Goal: Transaction & Acquisition: Purchase product/service

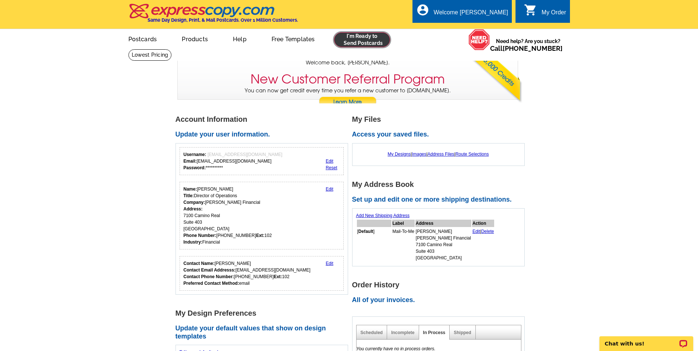
click at [357, 39] on link at bounding box center [362, 39] width 56 height 15
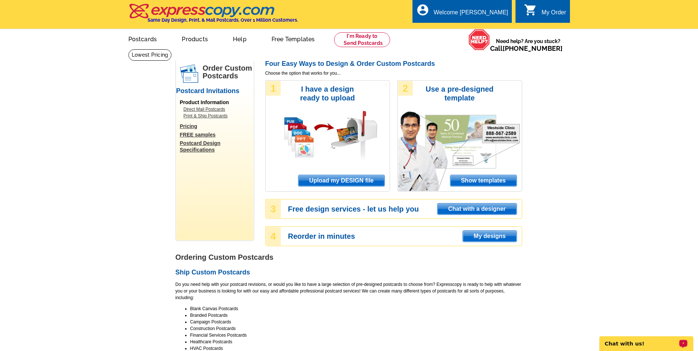
click at [361, 184] on span "Upload my DESIGN file" at bounding box center [341, 180] width 86 height 11
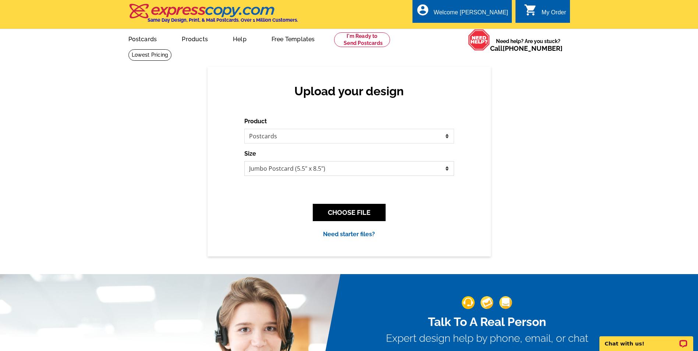
click at [345, 171] on select "Jumbo Postcard (5.5" x 8.5") Regular Postcard (4.25" x 5.6") Panoramic Postcard…" at bounding box center [349, 168] width 210 height 15
click at [525, 177] on div "Upload your design Product Please select the type of file... Postcards Business…" at bounding box center [349, 161] width 698 height 189
click at [347, 218] on button "CHOOSE FILE" at bounding box center [349, 212] width 73 height 17
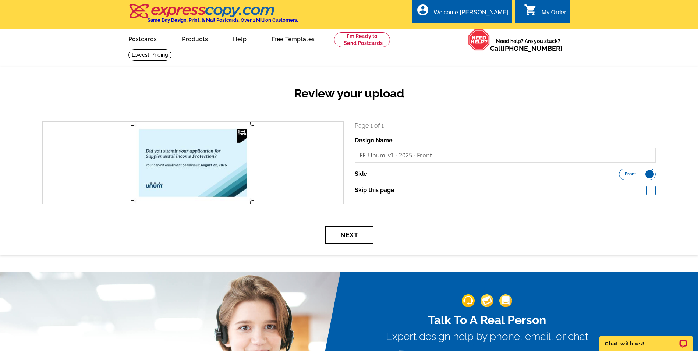
click at [355, 237] on button "Next" at bounding box center [349, 234] width 48 height 17
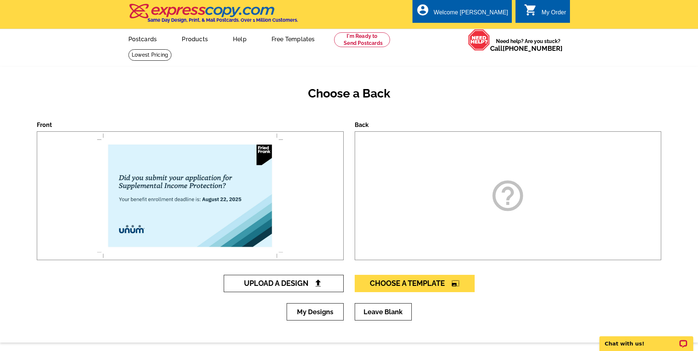
click at [283, 287] on span "Upload A Design" at bounding box center [283, 283] width 79 height 9
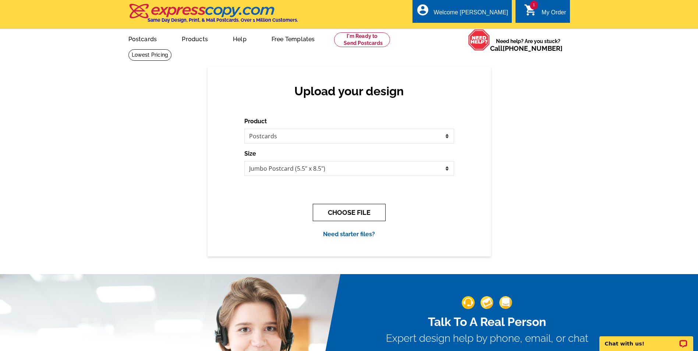
click at [365, 210] on button "CHOOSE FILE" at bounding box center [349, 212] width 73 height 17
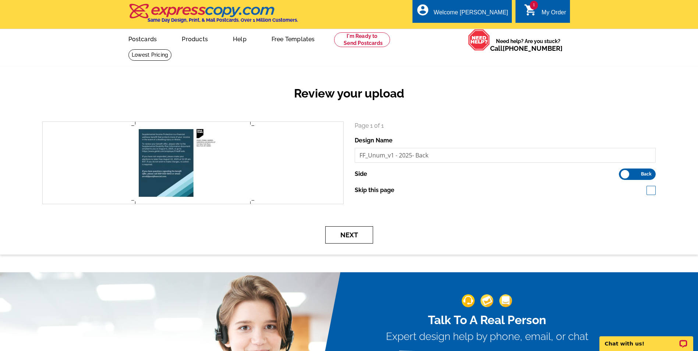
click at [361, 233] on button "Next" at bounding box center [349, 234] width 48 height 17
drag, startPoint x: 361, startPoint y: 233, endPoint x: 626, endPoint y: 224, distance: 265.4
click at [626, 224] on form "search Page 1 of 1 Design Name FF_Unum_v1 - 2025- Back Side" at bounding box center [349, 182] width 624 height 122
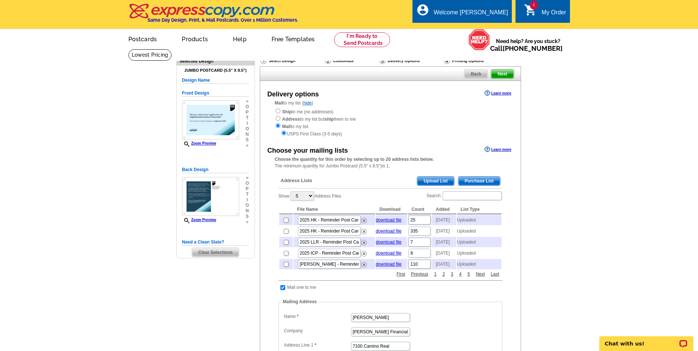
click at [602, 143] on main "Need Help? call 800-260-5887, chat with support, or have our designers make som…" at bounding box center [349, 289] width 698 height 480
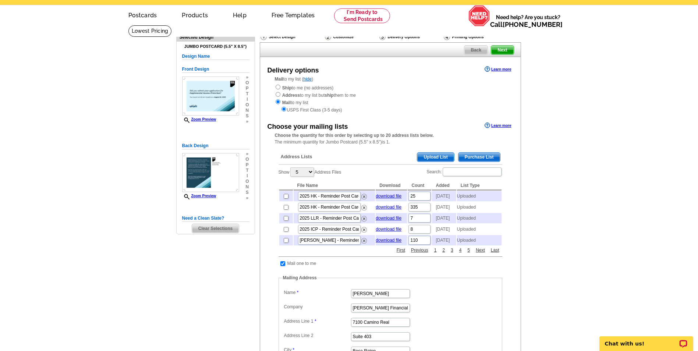
scroll to position [37, 0]
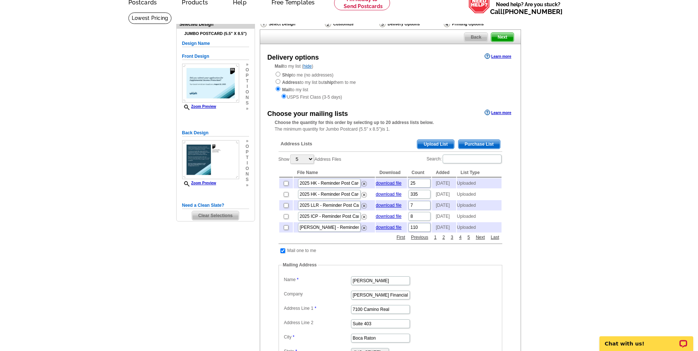
click at [434, 144] on span "Upload List" at bounding box center [435, 144] width 36 height 9
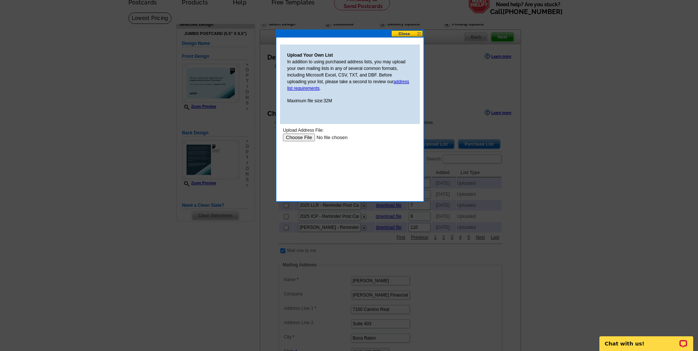
scroll to position [0, 0]
click at [306, 138] on input "file" at bounding box center [329, 138] width 93 height 8
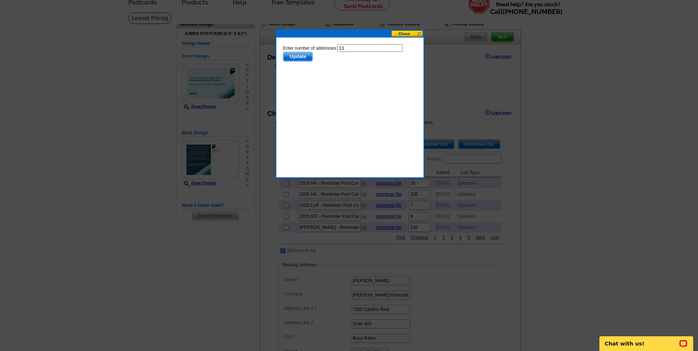
click at [336, 89] on body "Enter number of addresses: 11 Update" at bounding box center [350, 77] width 134 height 66
click at [349, 49] on input "11" at bounding box center [369, 48] width 65 height 8
type input "10"
click at [327, 98] on body "Enter number of addresses: 10 Update" at bounding box center [350, 77] width 134 height 66
click at [305, 58] on span "Update" at bounding box center [297, 56] width 29 height 9
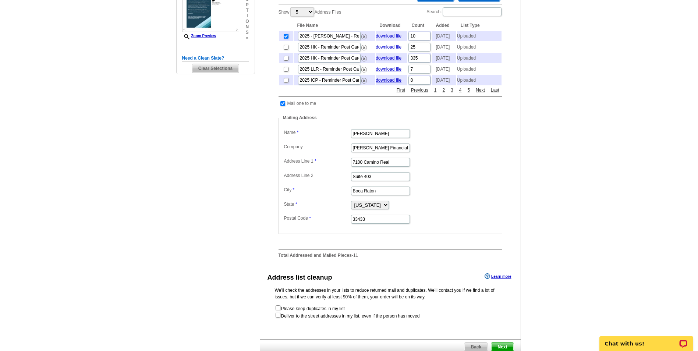
scroll to position [221, 0]
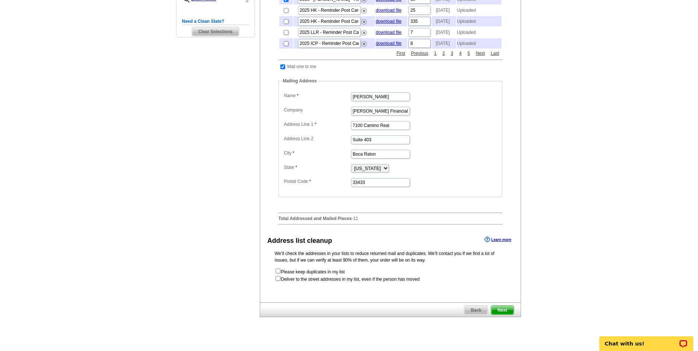
click at [507, 315] on span "Next" at bounding box center [502, 310] width 22 height 9
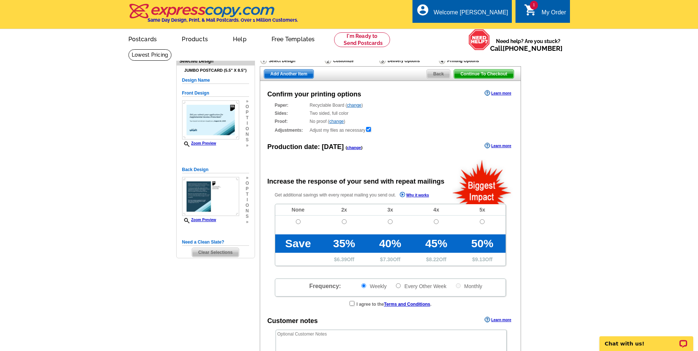
radio input "false"
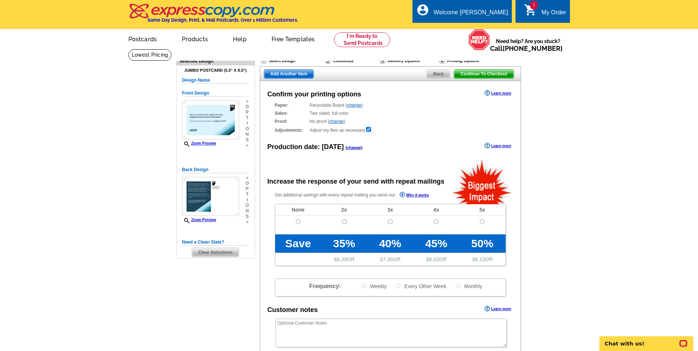
click at [409, 150] on div "Production date: Today ( change ) Learn more" at bounding box center [390, 146] width 260 height 11
click at [340, 121] on link "change" at bounding box center [336, 121] width 14 height 5
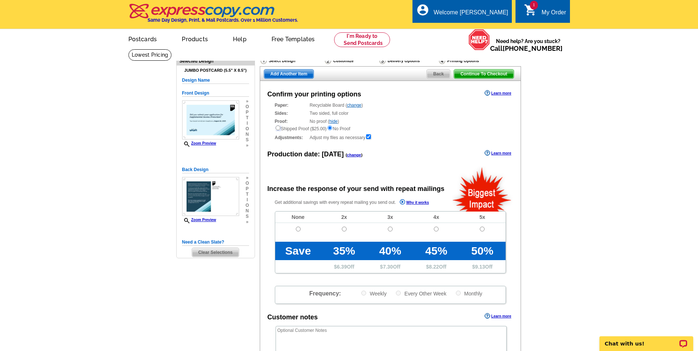
click at [279, 127] on input "radio" at bounding box center [278, 127] width 5 height 5
radio input "true"
click at [614, 205] on main "Need Help? call 800-260-5887, chat with support, or have our designers make som…" at bounding box center [349, 252] width 698 height 407
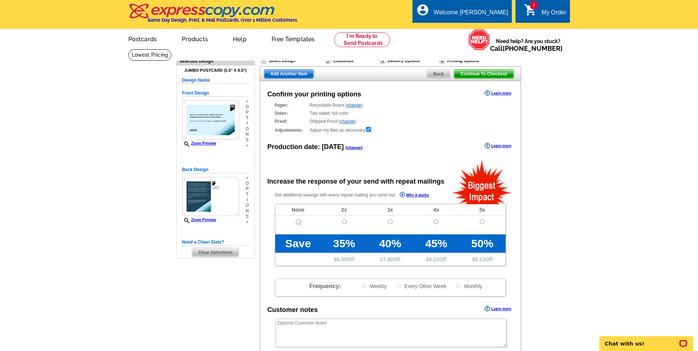
click at [297, 223] on input "radio" at bounding box center [298, 221] width 5 height 5
radio input "true"
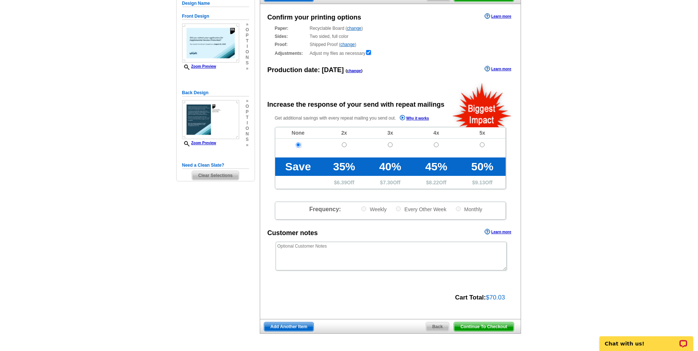
scroll to position [110, 0]
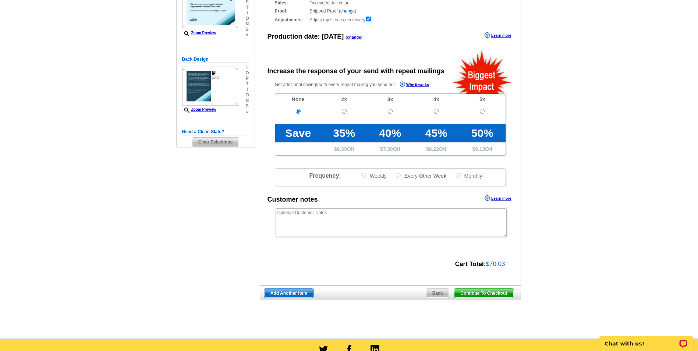
click at [294, 295] on span "Add Another Item" at bounding box center [288, 293] width 49 height 9
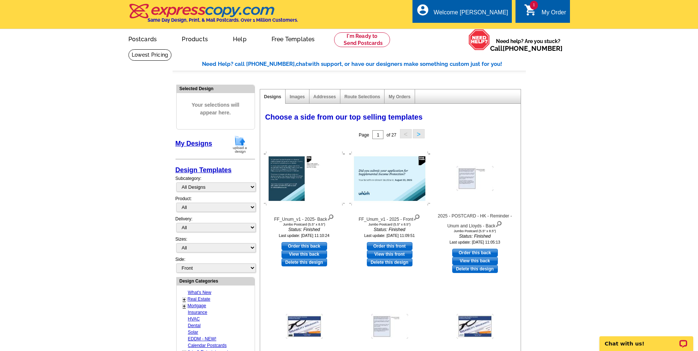
click at [622, 146] on main "Need Help? call 800-260-5887, chat with support, or have our designers make som…" at bounding box center [349, 310] width 698 height 523
click at [243, 147] on img at bounding box center [239, 144] width 19 height 19
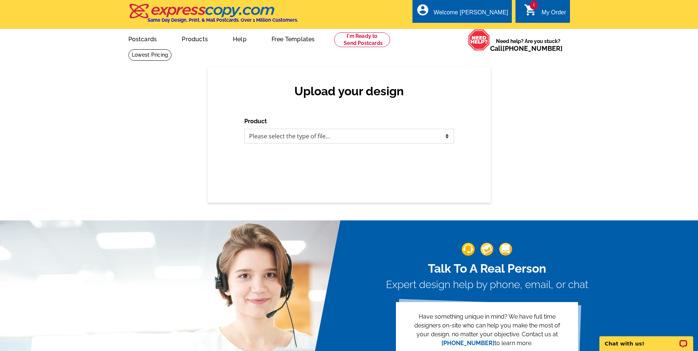
click at [318, 138] on select "Please select the type of file... Postcards Business Cards Letters and flyers G…" at bounding box center [349, 136] width 210 height 15
select select "1"
click at [244, 129] on select "Please select the type of file... Postcards Business Cards Letters and flyers G…" at bounding box center [349, 136] width 210 height 15
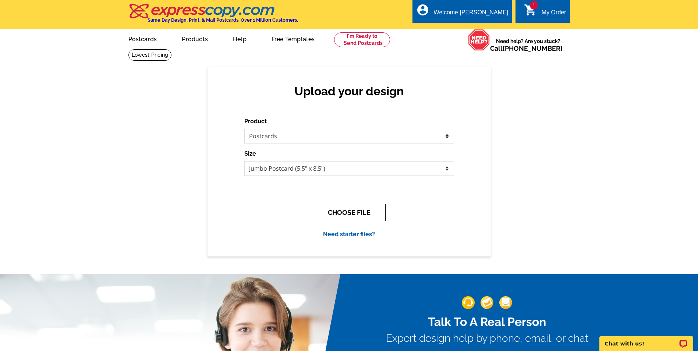
click at [342, 216] on button "CHOOSE FILE" at bounding box center [349, 212] width 73 height 17
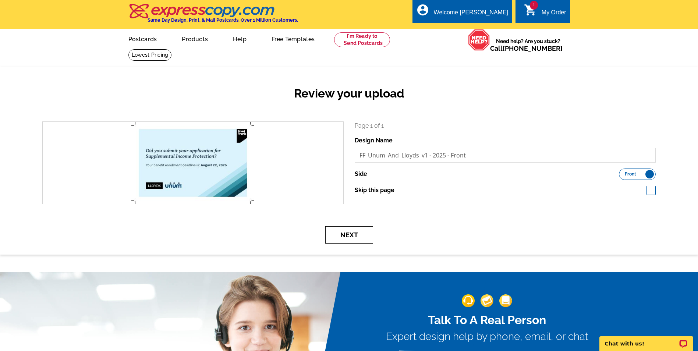
click at [352, 233] on button "Next" at bounding box center [349, 234] width 48 height 17
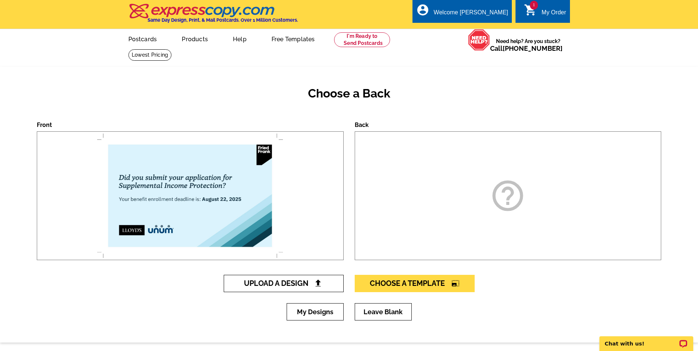
click at [311, 283] on span "Upload A Design" at bounding box center [283, 283] width 79 height 9
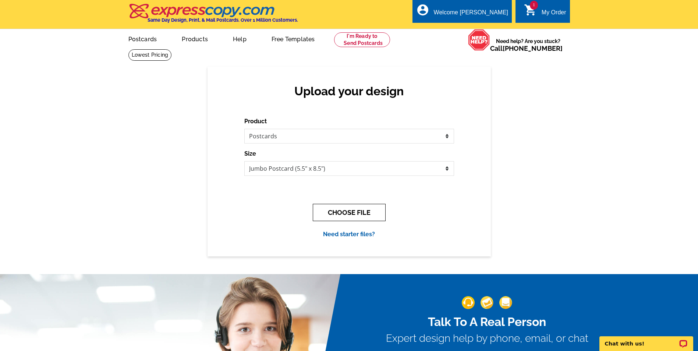
click at [359, 210] on button "CHOOSE FILE" at bounding box center [349, 212] width 73 height 17
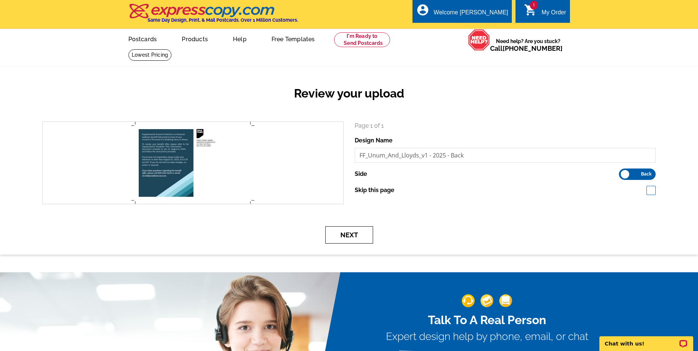
click at [365, 238] on button "Next" at bounding box center [349, 234] width 48 height 17
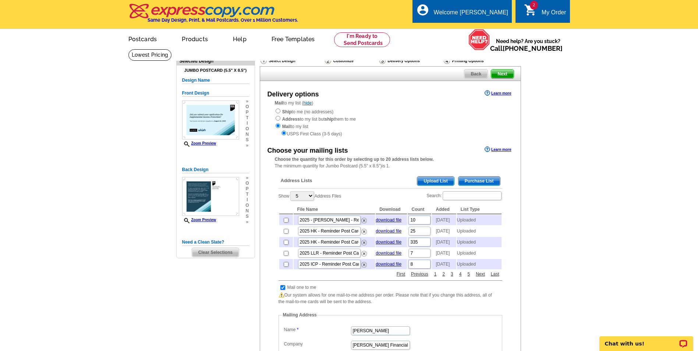
click at [436, 181] on span "Upload List" at bounding box center [435, 181] width 36 height 9
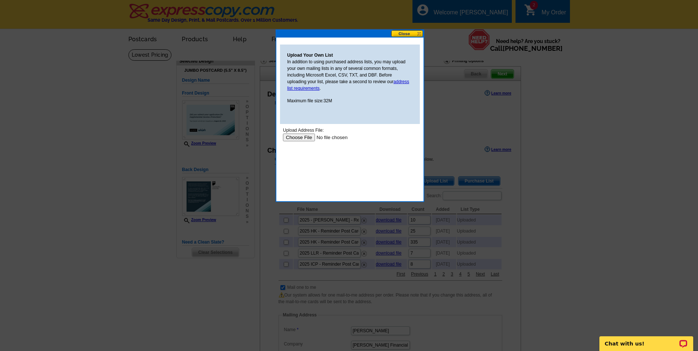
click at [294, 139] on input "file" at bounding box center [329, 138] width 93 height 8
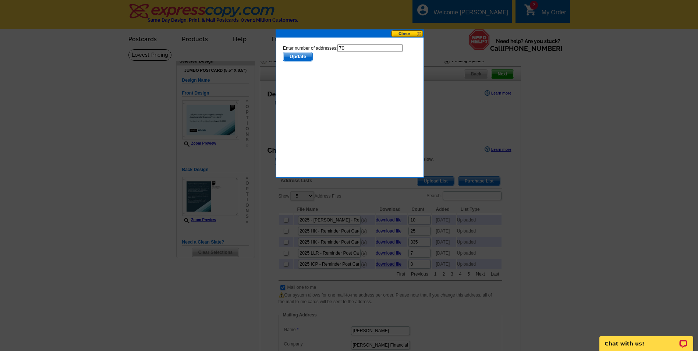
click at [304, 88] on body "Enter number of addresses: 70 Update" at bounding box center [350, 77] width 134 height 66
click html "Enter number of addresses: 70 Update"
type input "7"
type input "69"
click at [302, 54] on span "Update" at bounding box center [297, 56] width 29 height 9
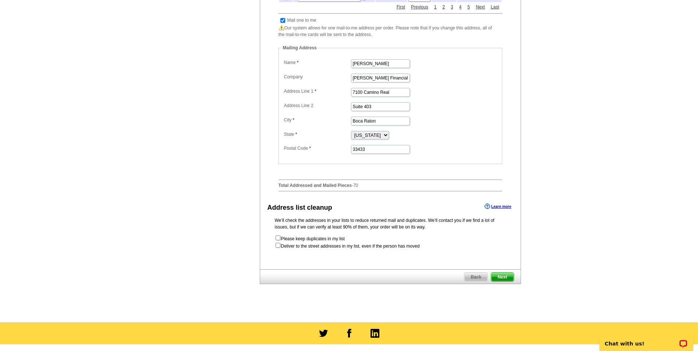
scroll to position [331, 0]
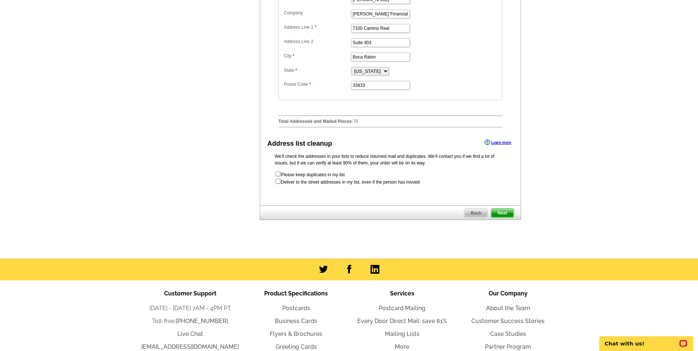
click at [505, 217] on span "Next" at bounding box center [502, 213] width 22 height 9
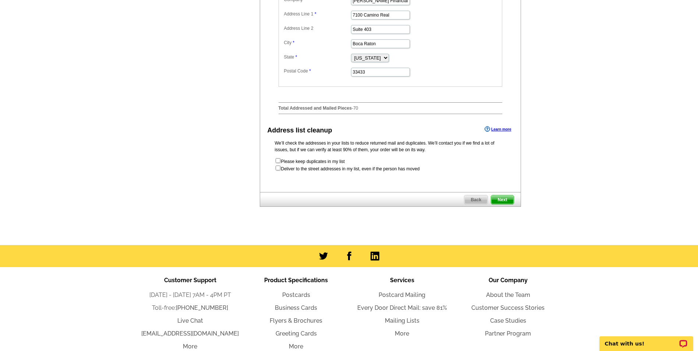
scroll to position [0, 0]
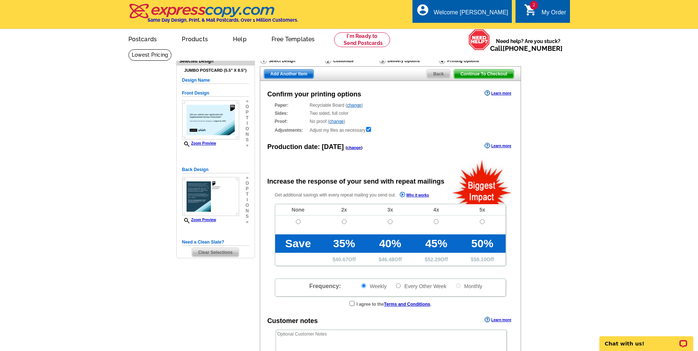
radio input "false"
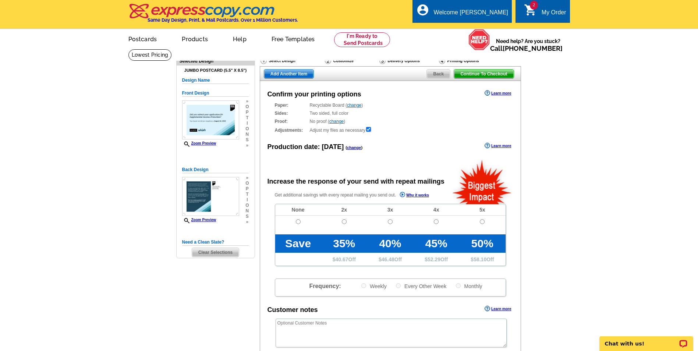
click at [333, 119] on div "Proof: No proof ( change ) Shipped Proof ($25.00) No Proof" at bounding box center [390, 121] width 231 height 7
click at [333, 121] on link "change" at bounding box center [336, 121] width 14 height 5
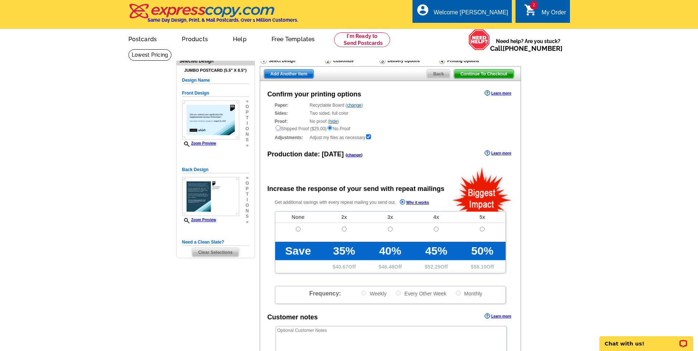
click at [276, 129] on input "radio" at bounding box center [278, 127] width 5 height 5
radio input "true"
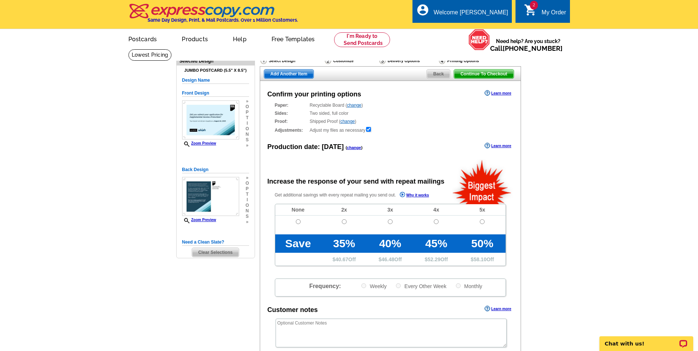
click at [442, 119] on div "Proof: Shipped Proof ( change ) Shipped Proof ($25.00) No Proof" at bounding box center [390, 121] width 231 height 7
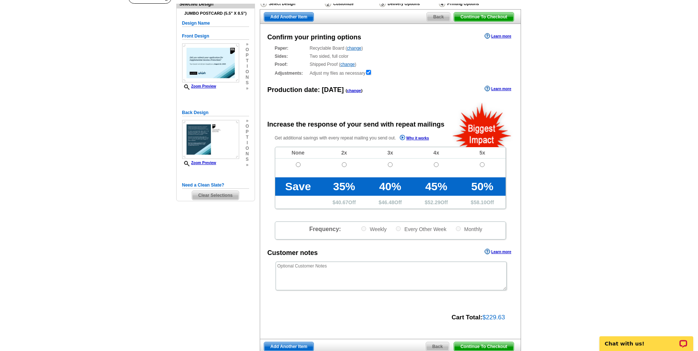
scroll to position [74, 0]
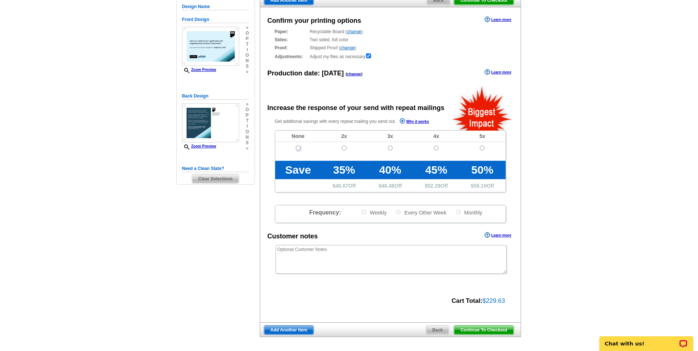
click at [298, 148] on input "radio" at bounding box center [298, 148] width 5 height 5
radio input "true"
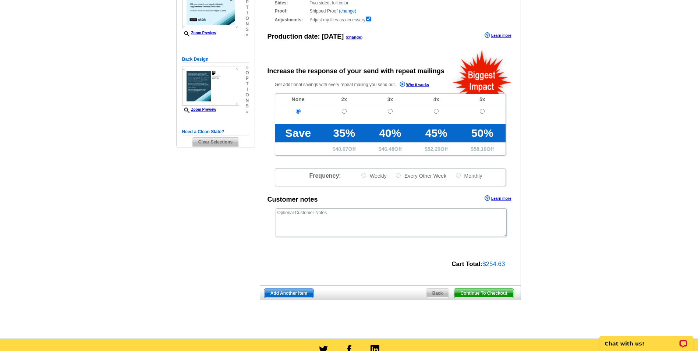
click at [291, 295] on span "Add Another Item" at bounding box center [288, 293] width 49 height 9
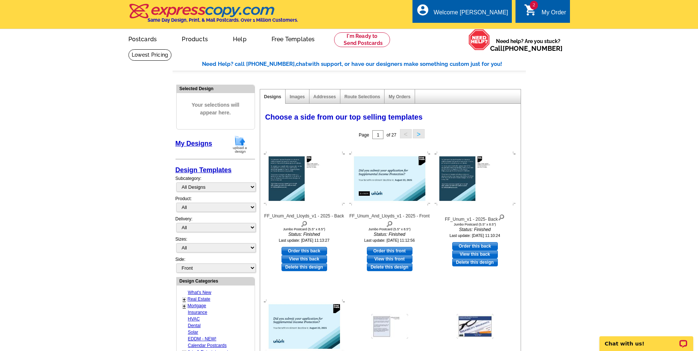
click at [200, 143] on link "My Designs" at bounding box center [193, 143] width 37 height 7
click at [601, 225] on main "Need Help? call 800-260-5887, chat with support, or have our designers make som…" at bounding box center [349, 310] width 698 height 523
click at [242, 141] on img at bounding box center [239, 144] width 19 height 19
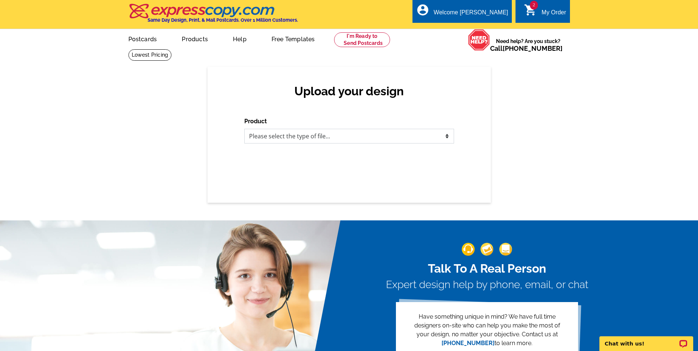
click at [308, 142] on select "Please select the type of file... Postcards Business Cards Letters and flyers G…" at bounding box center [349, 136] width 210 height 15
select select "1"
click at [244, 129] on select "Please select the type of file... Postcards Business Cards Letters and flyers G…" at bounding box center [349, 136] width 210 height 15
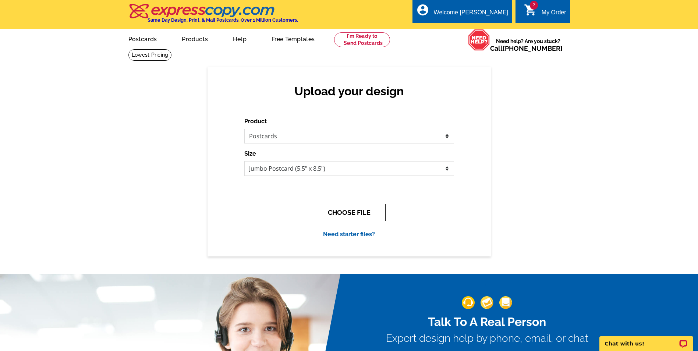
click at [337, 212] on button "CHOOSE FILE" at bounding box center [349, 212] width 73 height 17
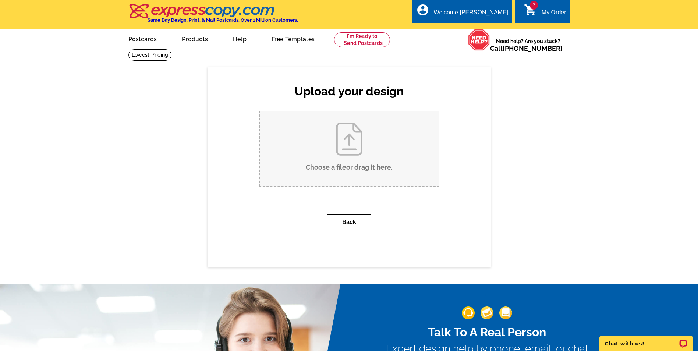
drag, startPoint x: 344, startPoint y: 210, endPoint x: 329, endPoint y: 225, distance: 21.3
drag, startPoint x: 329, startPoint y: 225, endPoint x: 548, endPoint y: 183, distance: 223.2
click at [548, 183] on div "Upload your design Product Please select the type of file... Postcards Business…" at bounding box center [349, 167] width 698 height 200
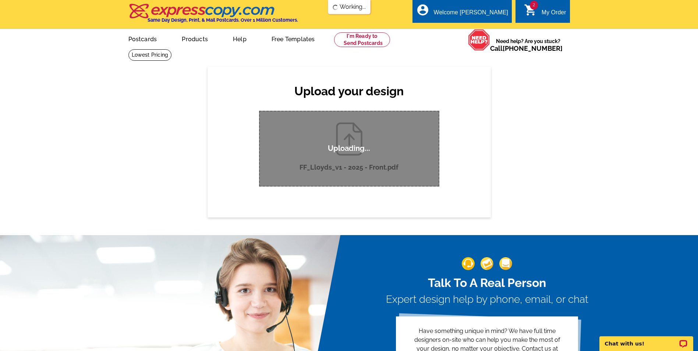
drag, startPoint x: 360, startPoint y: 173, endPoint x: 628, endPoint y: 190, distance: 268.4
click at [628, 190] on div "Upload your design Product Please select the type of file... Postcards Business…" at bounding box center [349, 142] width 698 height 150
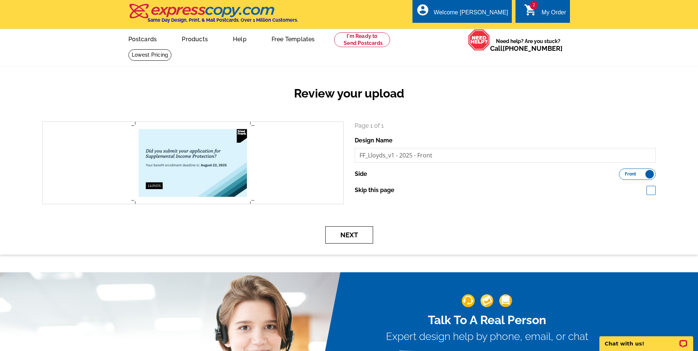
click at [352, 240] on button "Next" at bounding box center [349, 234] width 48 height 17
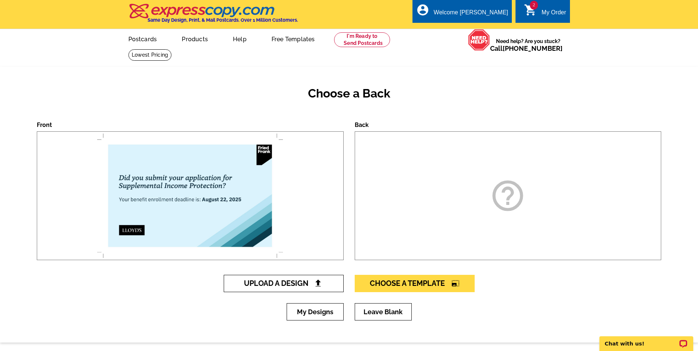
click at [269, 289] on link "Upload A Design" at bounding box center [284, 283] width 120 height 17
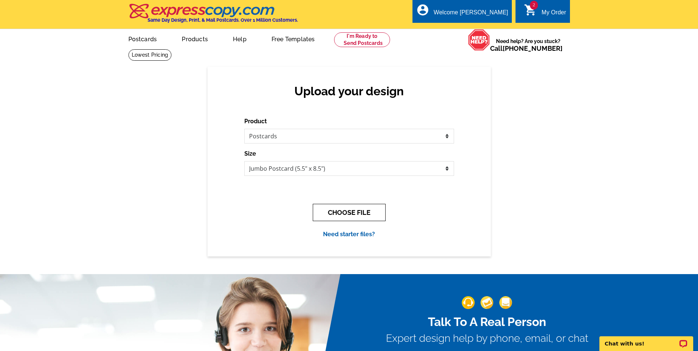
click at [337, 215] on button "CHOOSE FILE" at bounding box center [349, 212] width 73 height 17
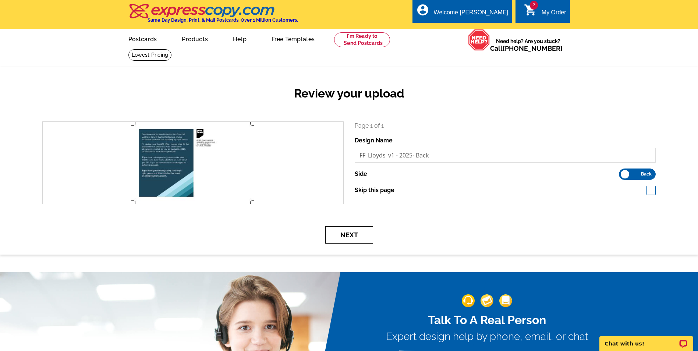
click at [352, 232] on button "Next" at bounding box center [349, 234] width 48 height 17
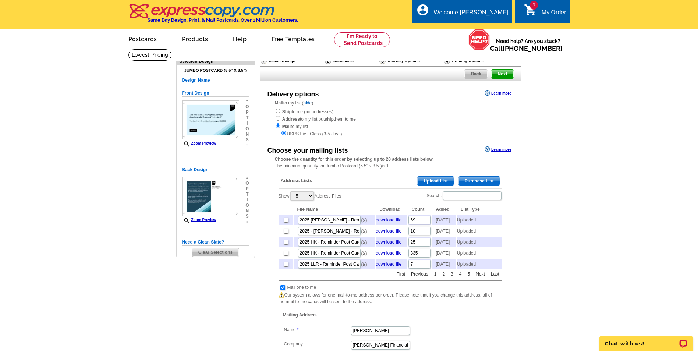
click at [574, 184] on main "Need Help? call [PHONE_NUMBER], chat with support, or have our designers make s…" at bounding box center [349, 296] width 698 height 494
click at [443, 179] on span "Upload List" at bounding box center [435, 181] width 36 height 9
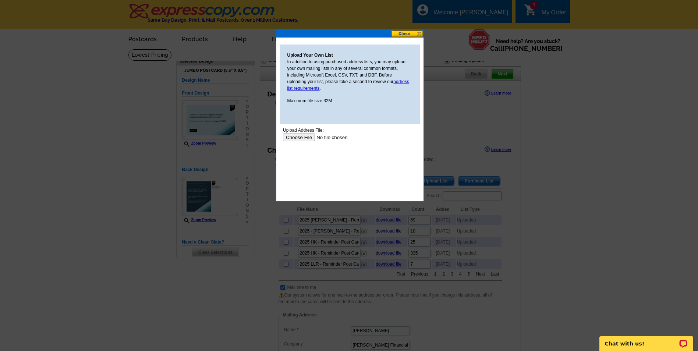
click at [302, 135] on input "file" at bounding box center [329, 138] width 93 height 8
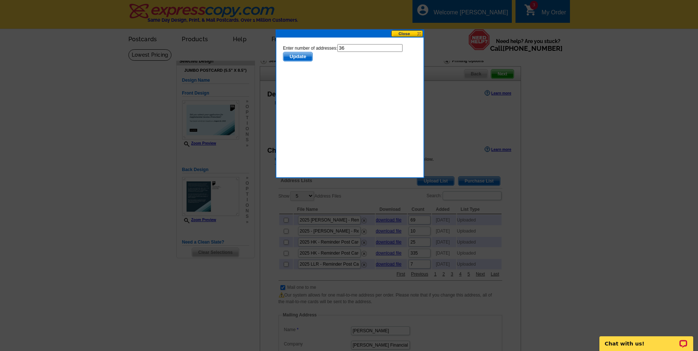
click at [349, 45] on input "36" at bounding box center [369, 48] width 65 height 8
type input "35"
click at [291, 53] on span "Update" at bounding box center [297, 56] width 29 height 9
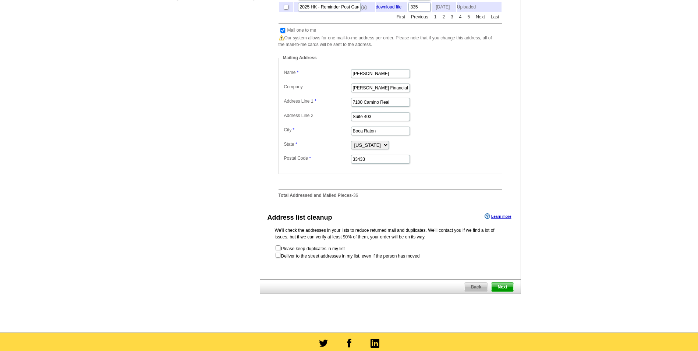
scroll to position [258, 0]
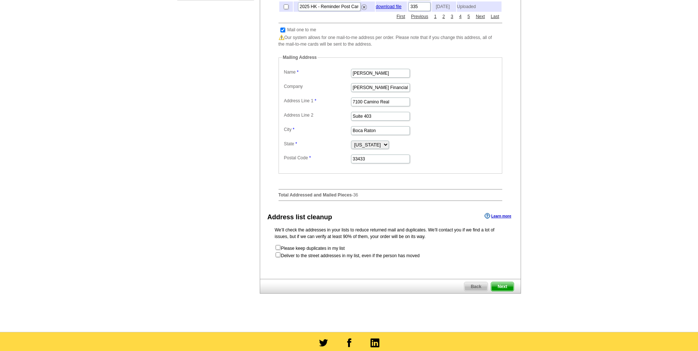
click at [509, 291] on span "Next" at bounding box center [502, 286] width 22 height 9
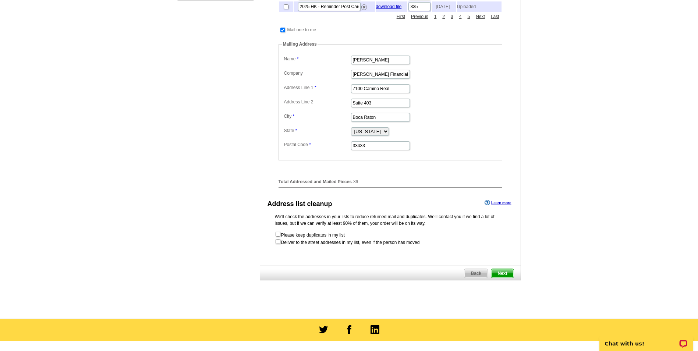
scroll to position [0, 0]
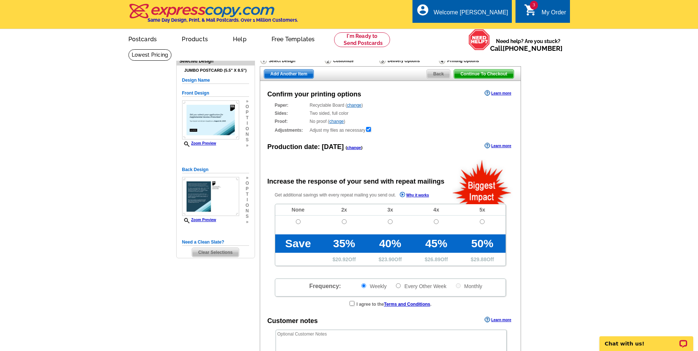
radio input "false"
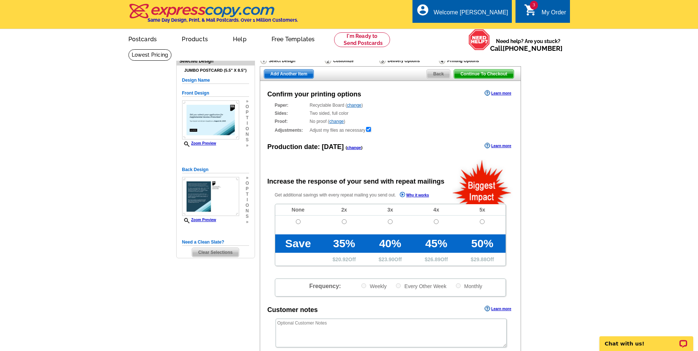
click at [338, 122] on link "change" at bounding box center [336, 121] width 14 height 5
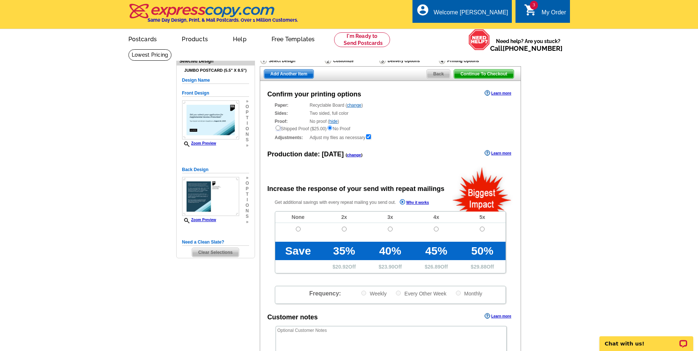
click at [278, 130] on input "radio" at bounding box center [278, 127] width 5 height 5
radio input "true"
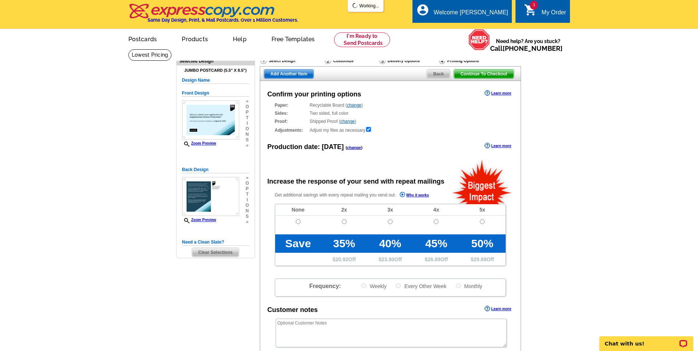
click at [576, 146] on main "Need Help? call 800-260-5887, chat with support, or have our designers make som…" at bounding box center [349, 249] width 698 height 400
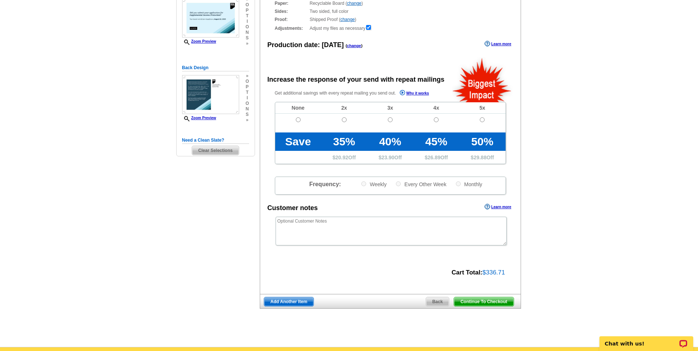
scroll to position [110, 0]
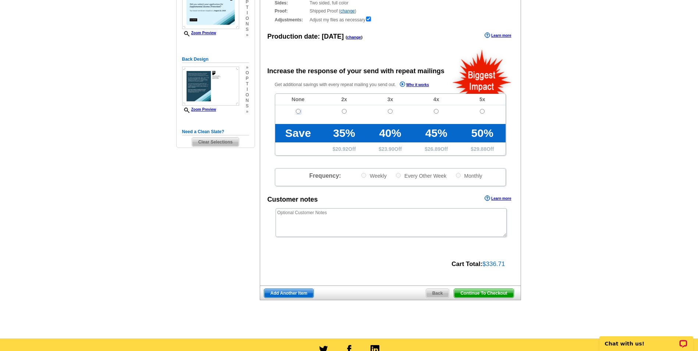
click at [297, 114] on input "radio" at bounding box center [298, 111] width 5 height 5
radio input "true"
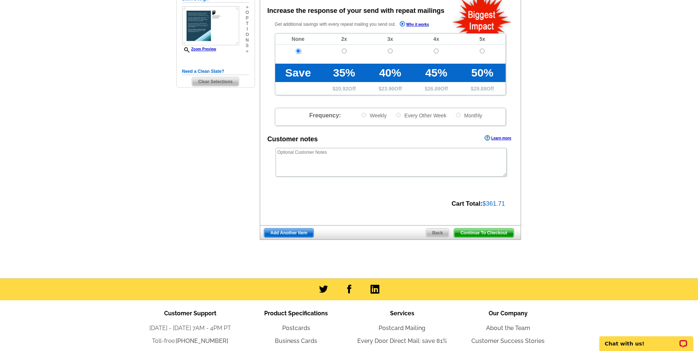
scroll to position [184, 0]
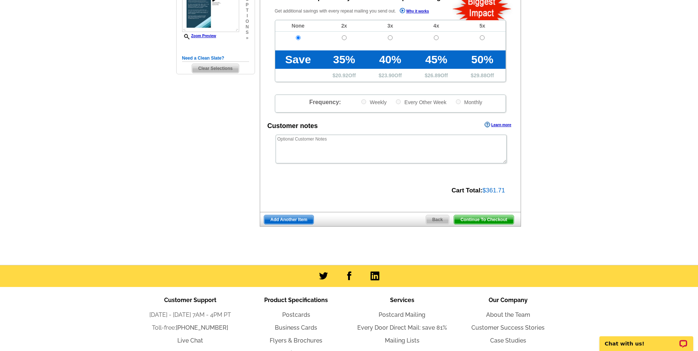
click at [491, 222] on span "Continue To Checkout" at bounding box center [483, 219] width 59 height 9
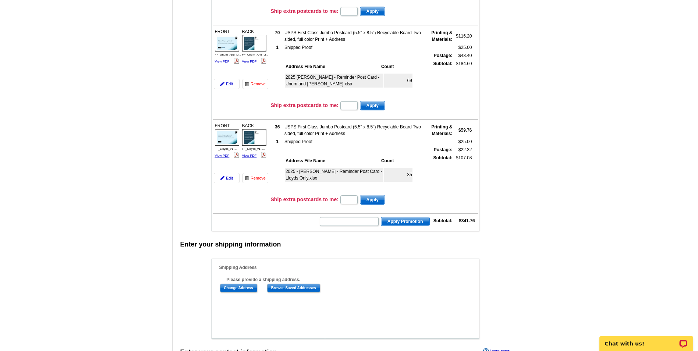
scroll to position [184, 0]
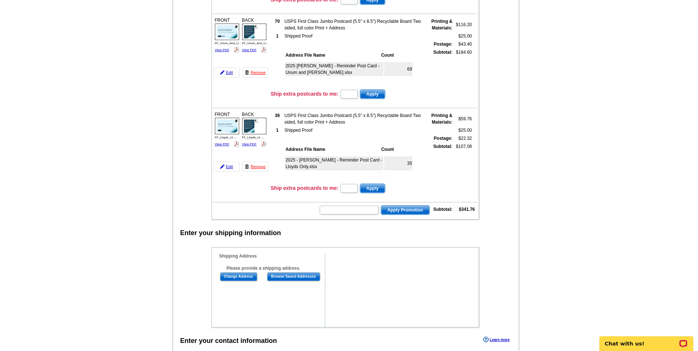
click at [587, 207] on main "Add Another Item Checkout Order Name: My Order [DATE] Save Order Review your or…" at bounding box center [349, 268] width 698 height 807
click at [576, 203] on main "Add Another Item Checkout Order Name: My Order [DATE] Save Order Review your or…" at bounding box center [349, 268] width 698 height 807
click at [341, 208] on input "text" at bounding box center [349, 210] width 59 height 9
type input "E3025"
click at [397, 210] on span "Apply Promotion" at bounding box center [405, 210] width 48 height 9
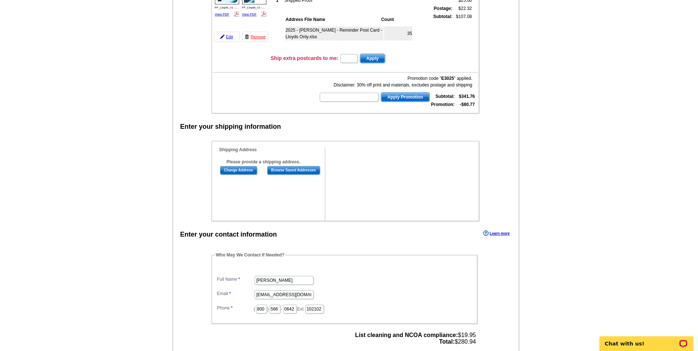
scroll to position [331, 0]
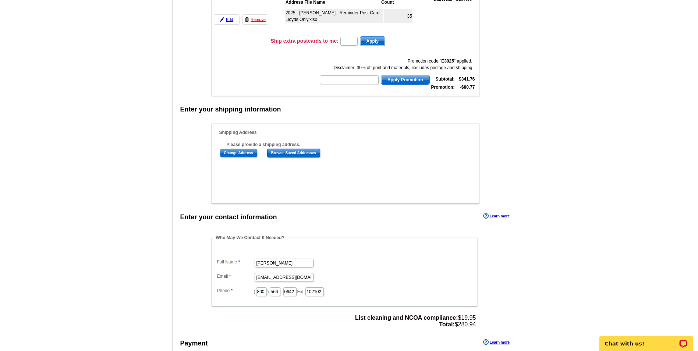
click at [308, 153] on input "Browse Saved Addresses" at bounding box center [293, 153] width 53 height 9
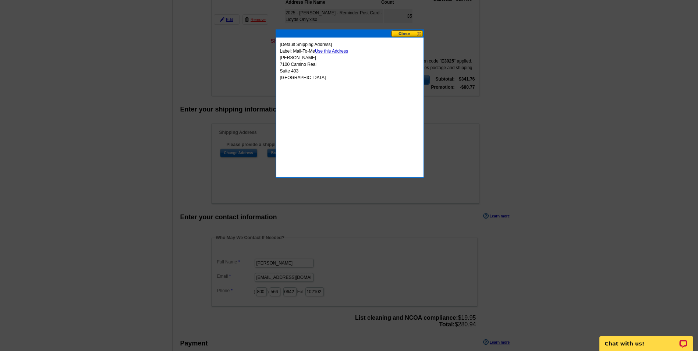
click at [341, 50] on link "Use this Address" at bounding box center [331, 51] width 33 height 5
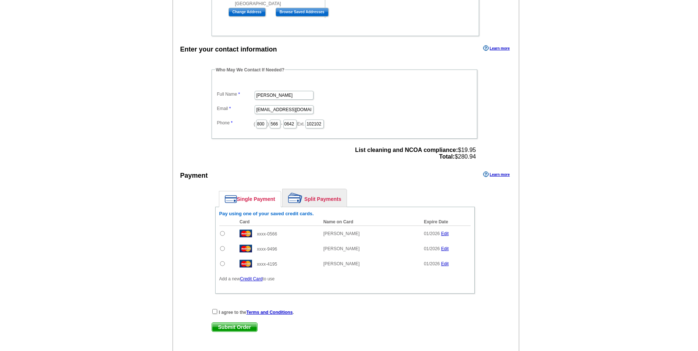
scroll to position [515, 0]
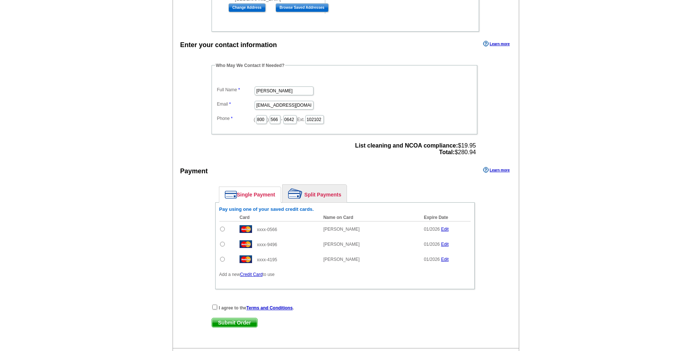
click at [221, 259] on input "radio" at bounding box center [222, 259] width 5 height 5
radio input "true"
click at [215, 308] on input "checkbox" at bounding box center [214, 307] width 5 height 5
checkbox input "true"
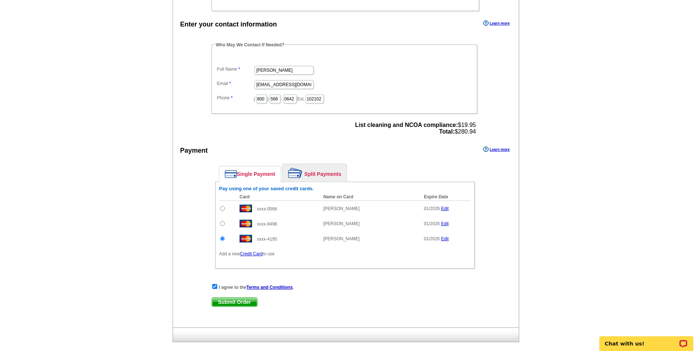
scroll to position [552, 0]
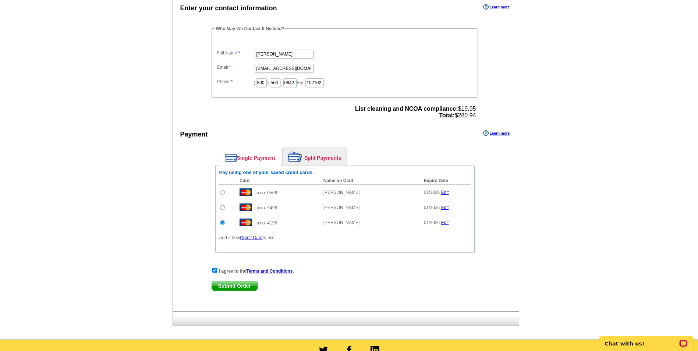
click at [236, 289] on span "Submit Order" at bounding box center [234, 285] width 45 height 9
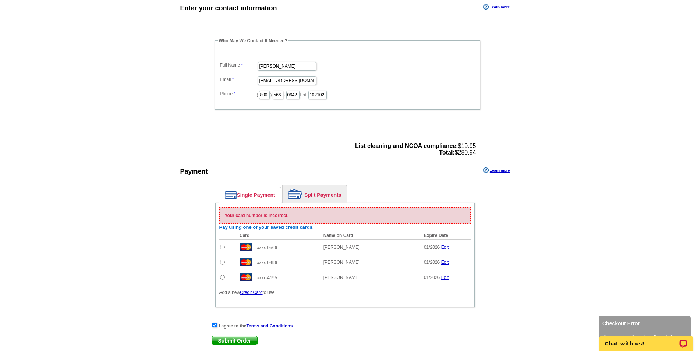
click at [222, 262] on input "radio" at bounding box center [222, 262] width 5 height 5
radio input "true"
click at [237, 340] on span "Submit Order" at bounding box center [234, 340] width 45 height 9
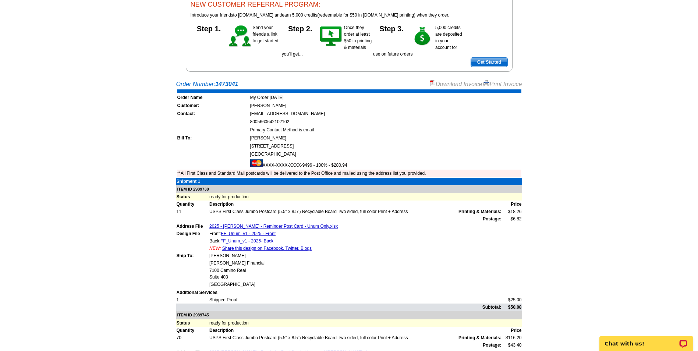
scroll to position [37, 0]
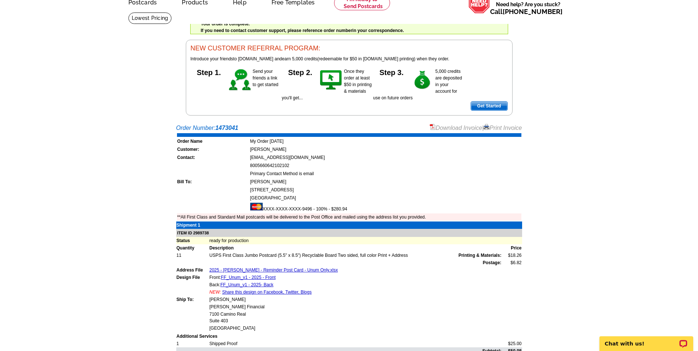
click at [504, 127] on link "Print Invoice" at bounding box center [502, 128] width 38 height 6
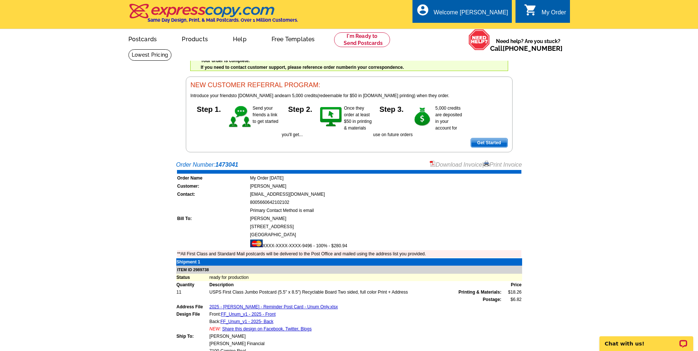
click at [494, 167] on link "Print Invoice" at bounding box center [502, 164] width 38 height 6
